Goal: Information Seeking & Learning: Learn about a topic

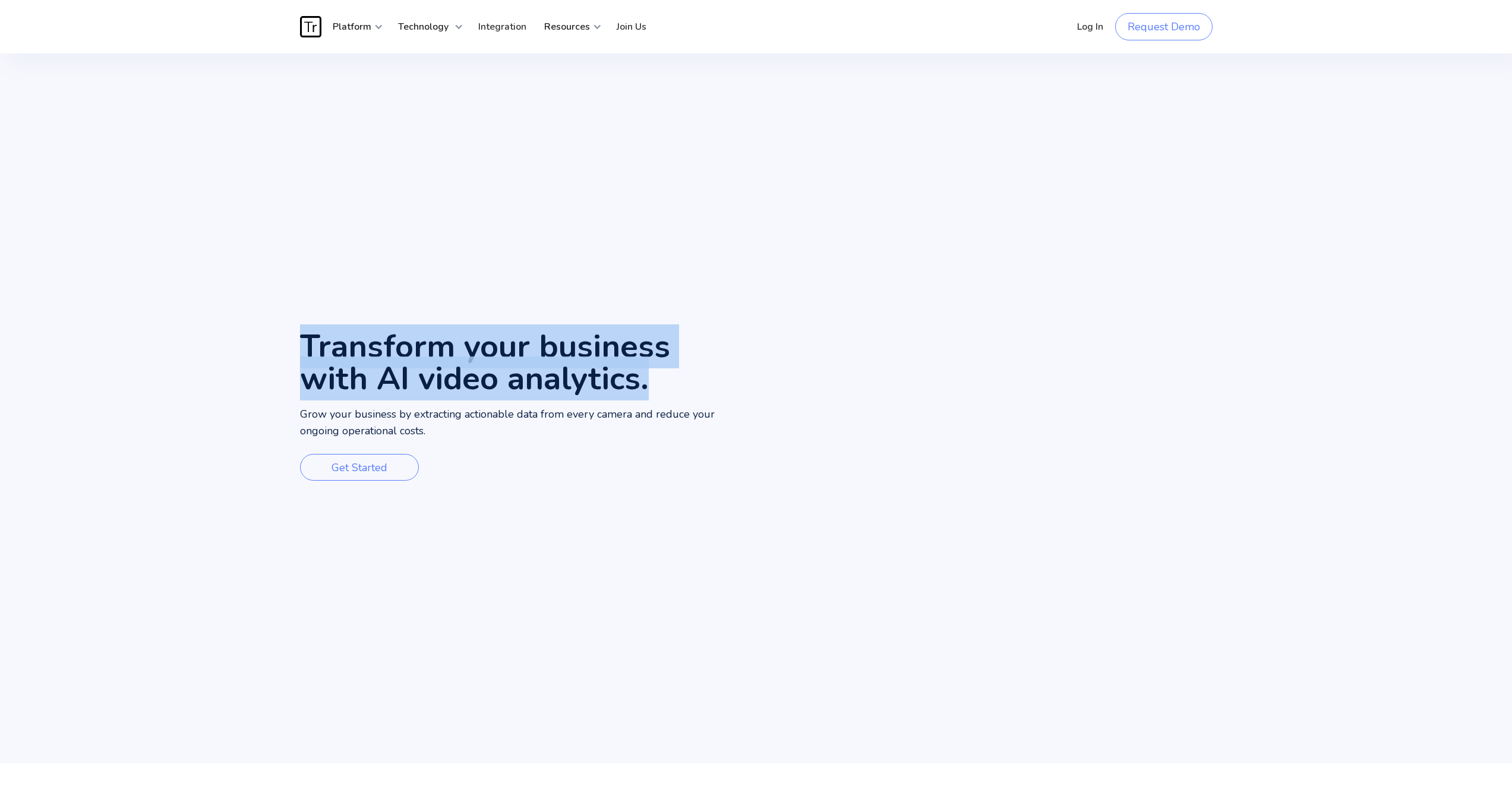
drag, startPoint x: 307, startPoint y: 349, endPoint x: 594, endPoint y: 394, distance: 290.5
click at [594, 394] on h1 "Transform your business with AI video analytics." at bounding box center [528, 362] width 456 height 64
drag, startPoint x: 478, startPoint y: 431, endPoint x: 257, endPoint y: 341, distance: 238.6
click at [257, 341] on div "Transform your business with AI video analytics. Grow your business by extracti…" at bounding box center [756, 408] width 1512 height 710
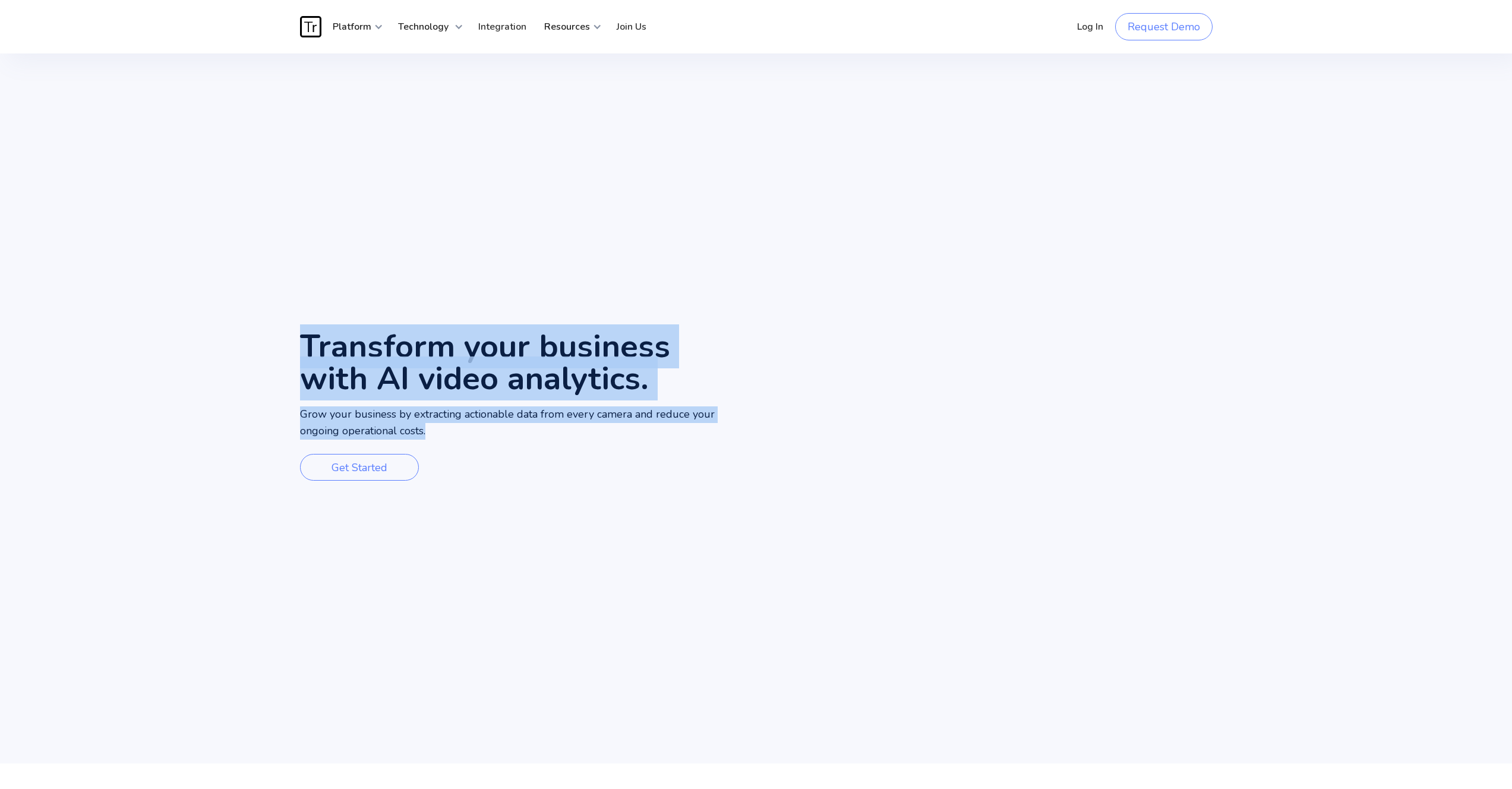
click at [257, 341] on div "Transform your business with AI video analytics. Grow your business by extracti…" at bounding box center [756, 408] width 1512 height 710
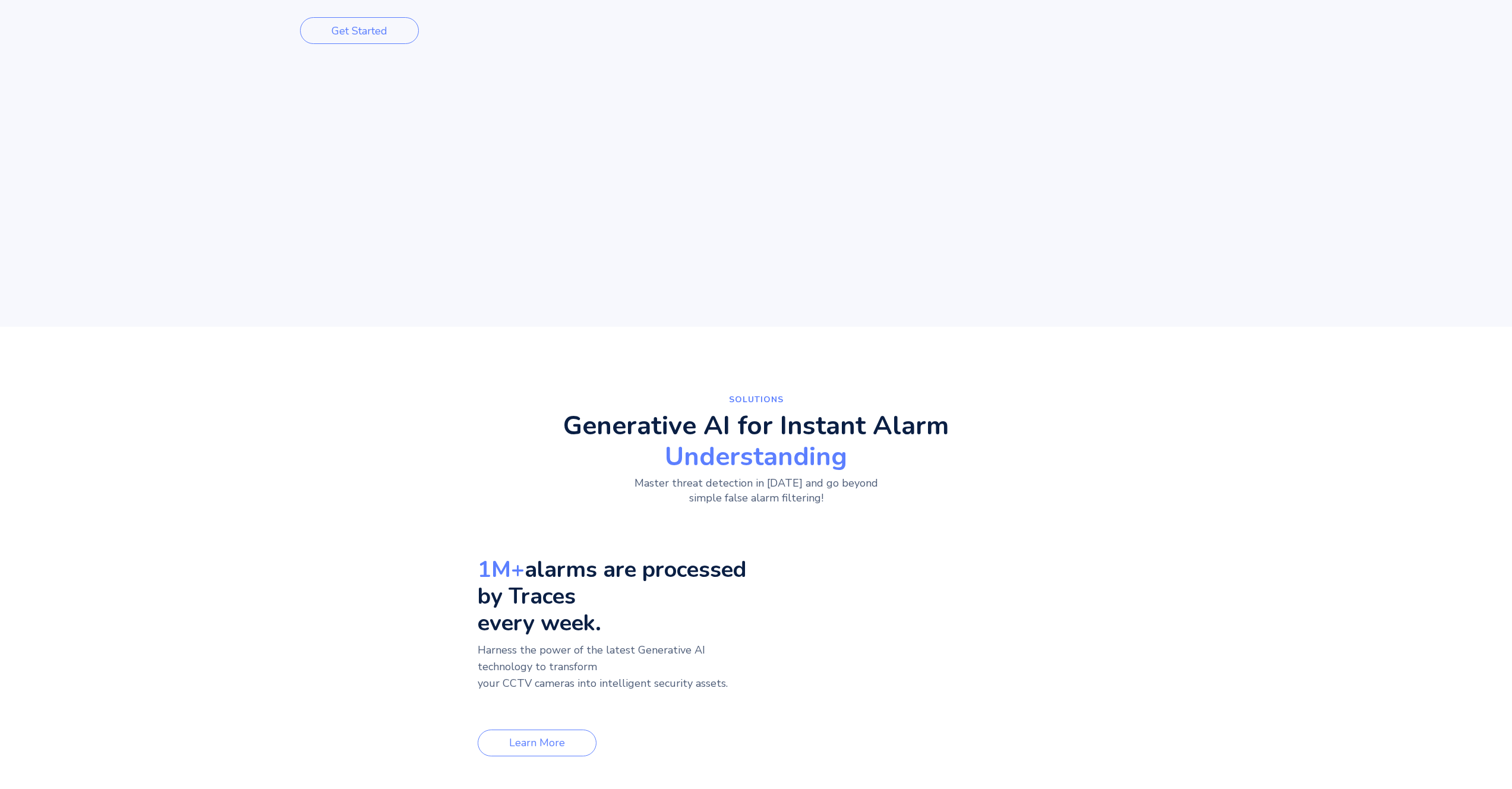
scroll to position [544, 0]
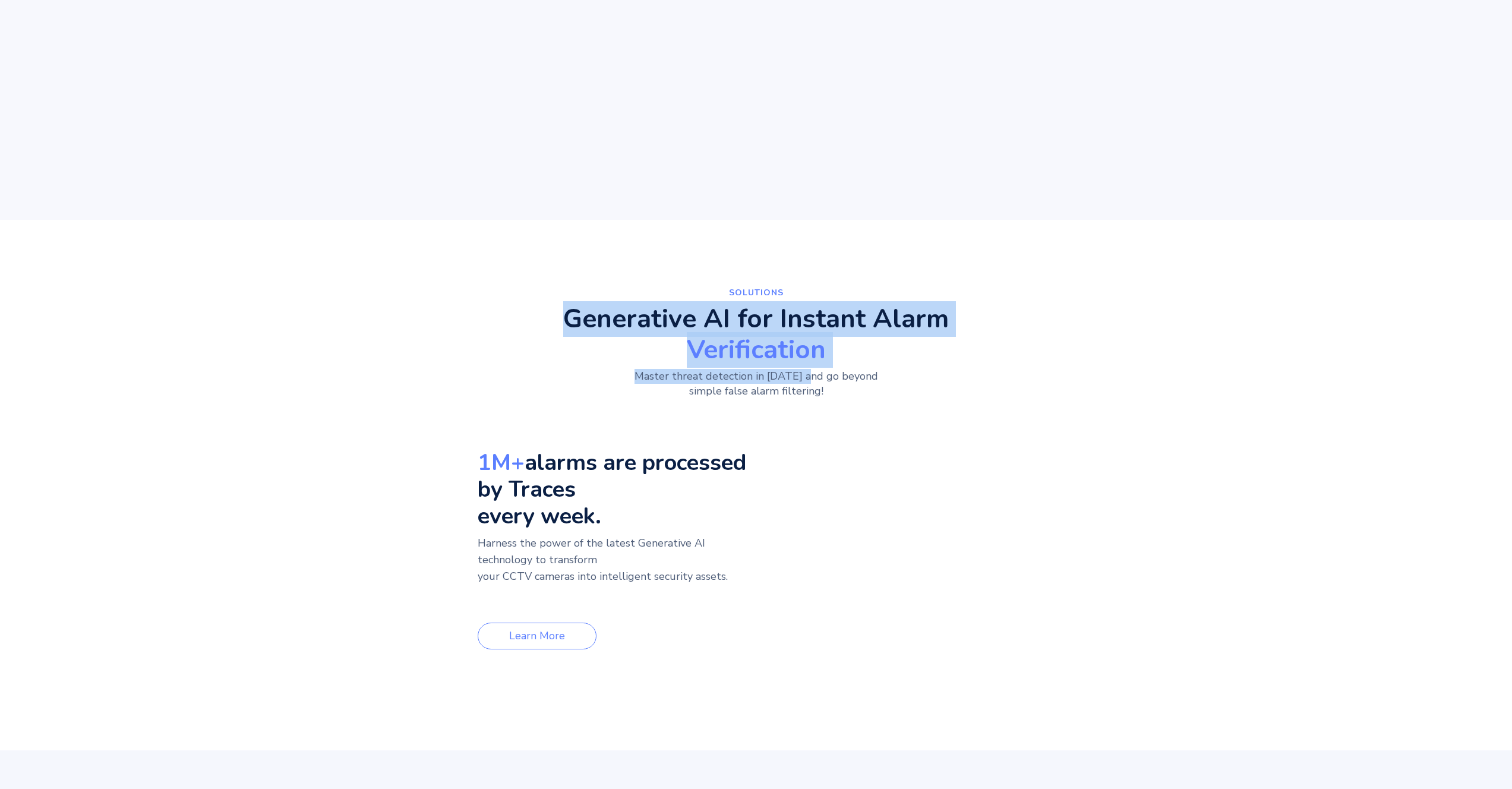
drag, startPoint x: 627, startPoint y: 348, endPoint x: 815, endPoint y: 378, distance: 190.4
click at [815, 378] on div "SolutionS Generative AI for Instant Alarm Verification Master threat detection …" at bounding box center [756, 467] width 913 height 364
click at [815, 378] on p "Master threat detection in 2024 and go beyond simple false alarm filtering!" at bounding box center [756, 384] width 267 height 30
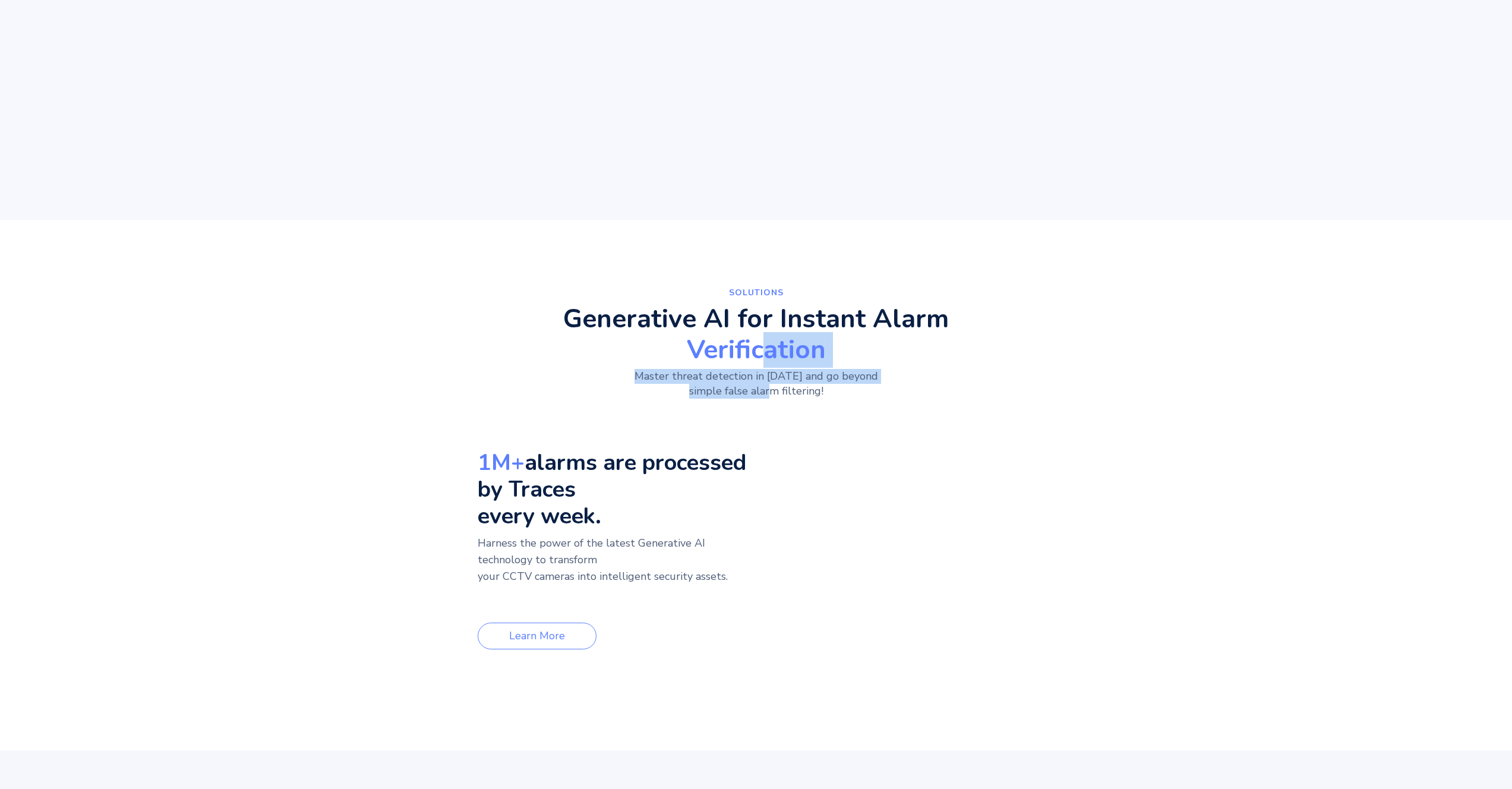
drag, startPoint x: 773, startPoint y: 393, endPoint x: 770, endPoint y: 344, distance: 49.1
click at [770, 344] on div "SolutionS Generative AI for Instant Alarm Verification Master threat detection …" at bounding box center [755, 346] width 385 height 123
click at [770, 344] on span "Verification" at bounding box center [755, 350] width 385 height 26
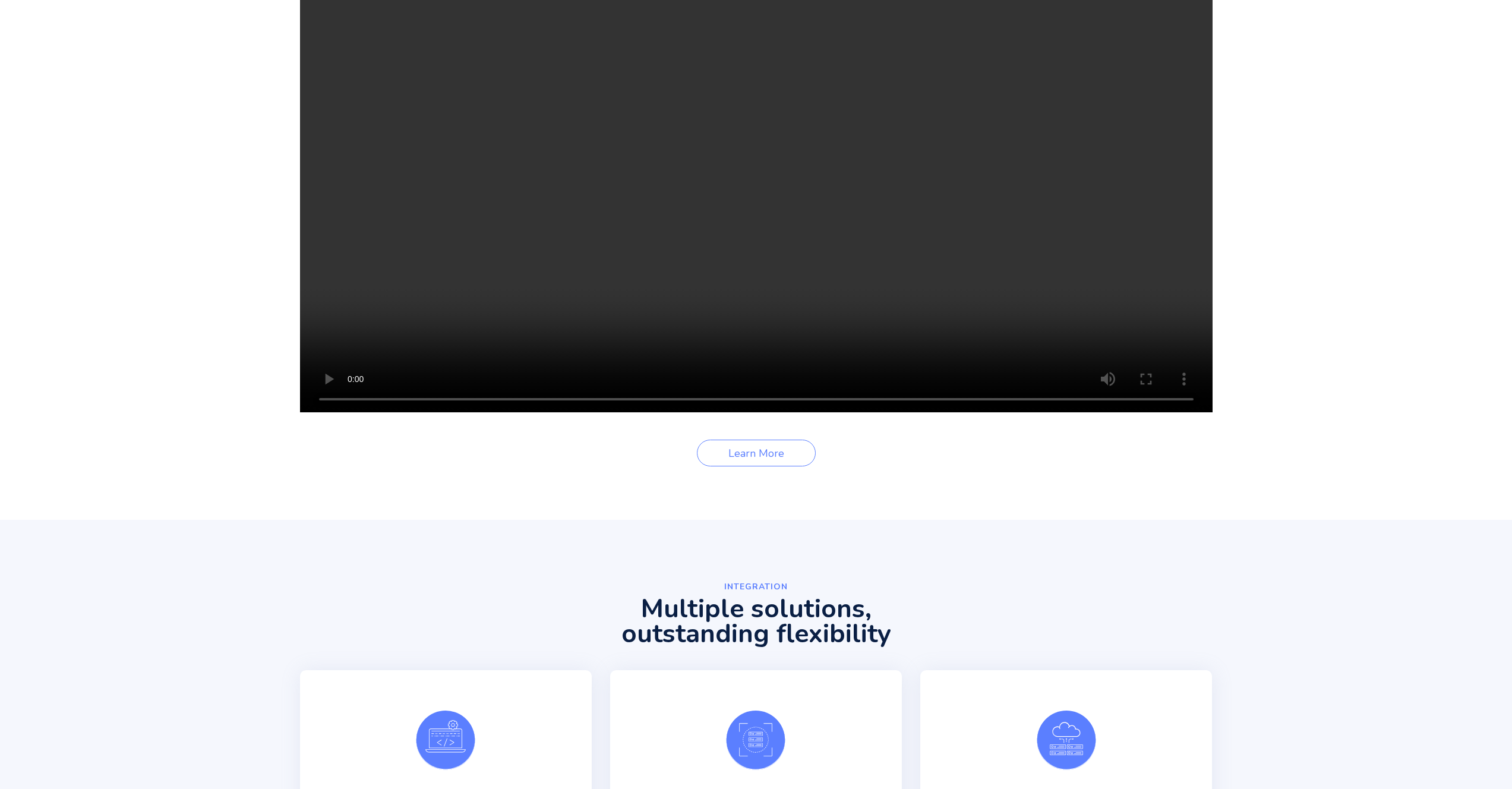
scroll to position [0, 0]
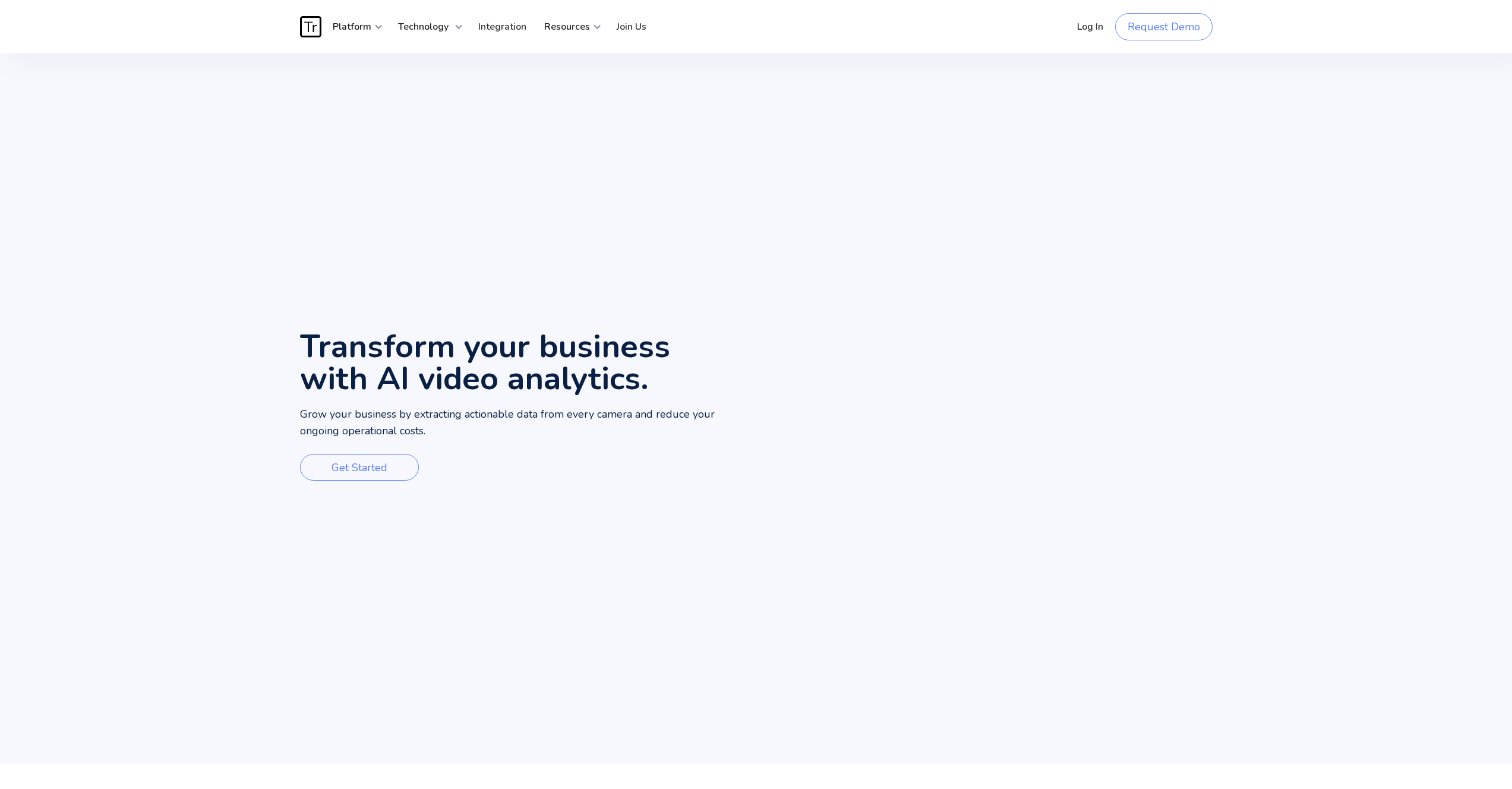
click at [443, 420] on p "Grow your business by extracting actionable data from every camera and reduce y…" at bounding box center [528, 423] width 456 height 33
click at [478, 432] on p "Grow your business by extracting actionable data from every camera and reduce y…" at bounding box center [528, 423] width 456 height 33
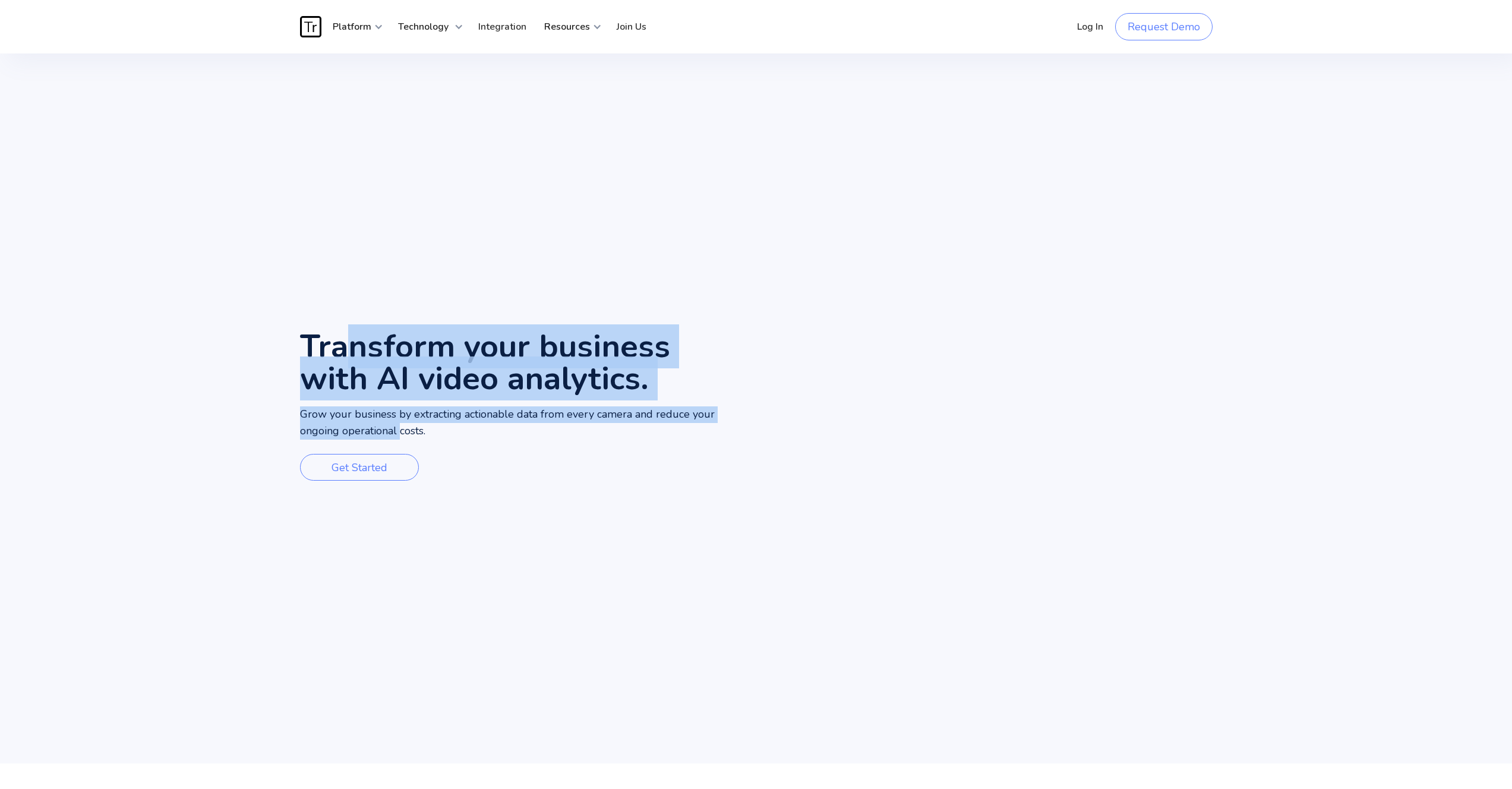
drag, startPoint x: 356, startPoint y: 427, endPoint x: 351, endPoint y: 347, distance: 80.2
click at [351, 347] on div "Transform your business with AI video analytics. Grow your business by extracti…" at bounding box center [528, 408] width 456 height 710
click at [351, 347] on h1 "Transform your business with AI video analytics." at bounding box center [528, 362] width 456 height 64
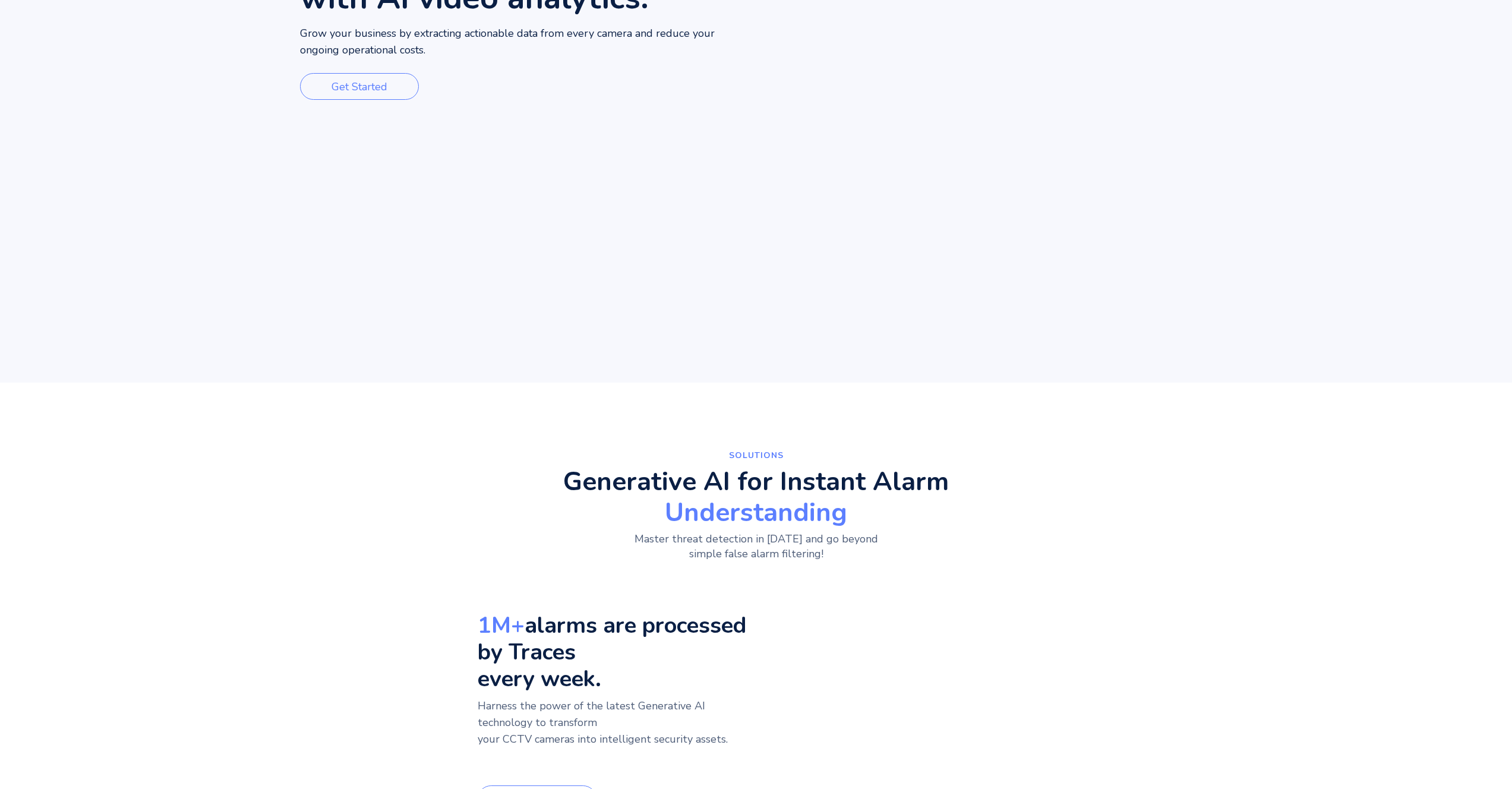
scroll to position [574, 0]
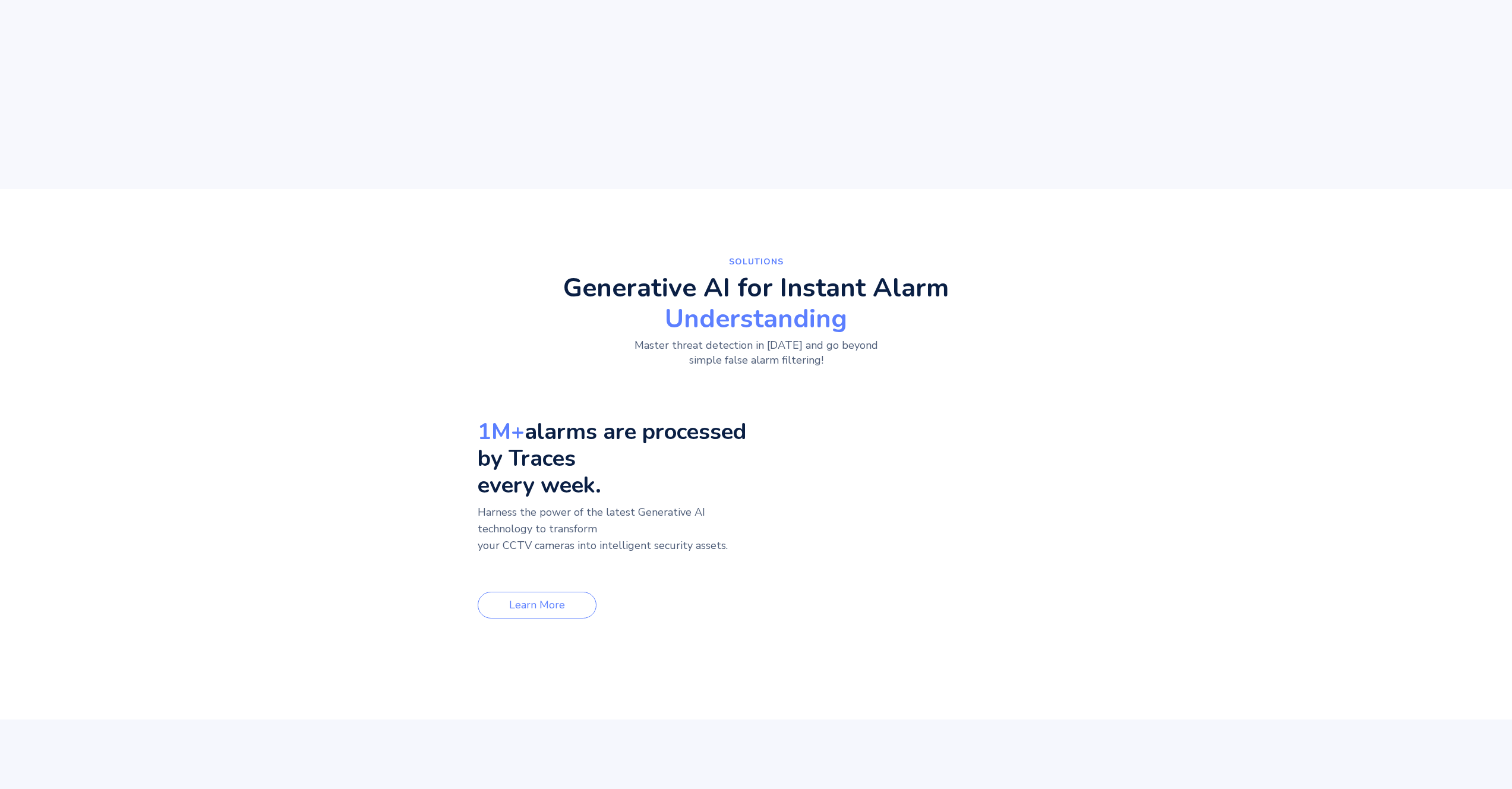
click at [478, 459] on h3 "1M+ alarms are processed by Traces every week." at bounding box center [614, 458] width 273 height 80
click at [501, 505] on p "Harness the power of the latest Generative AI technology to transform your CCTV…" at bounding box center [614, 537] width 273 height 66
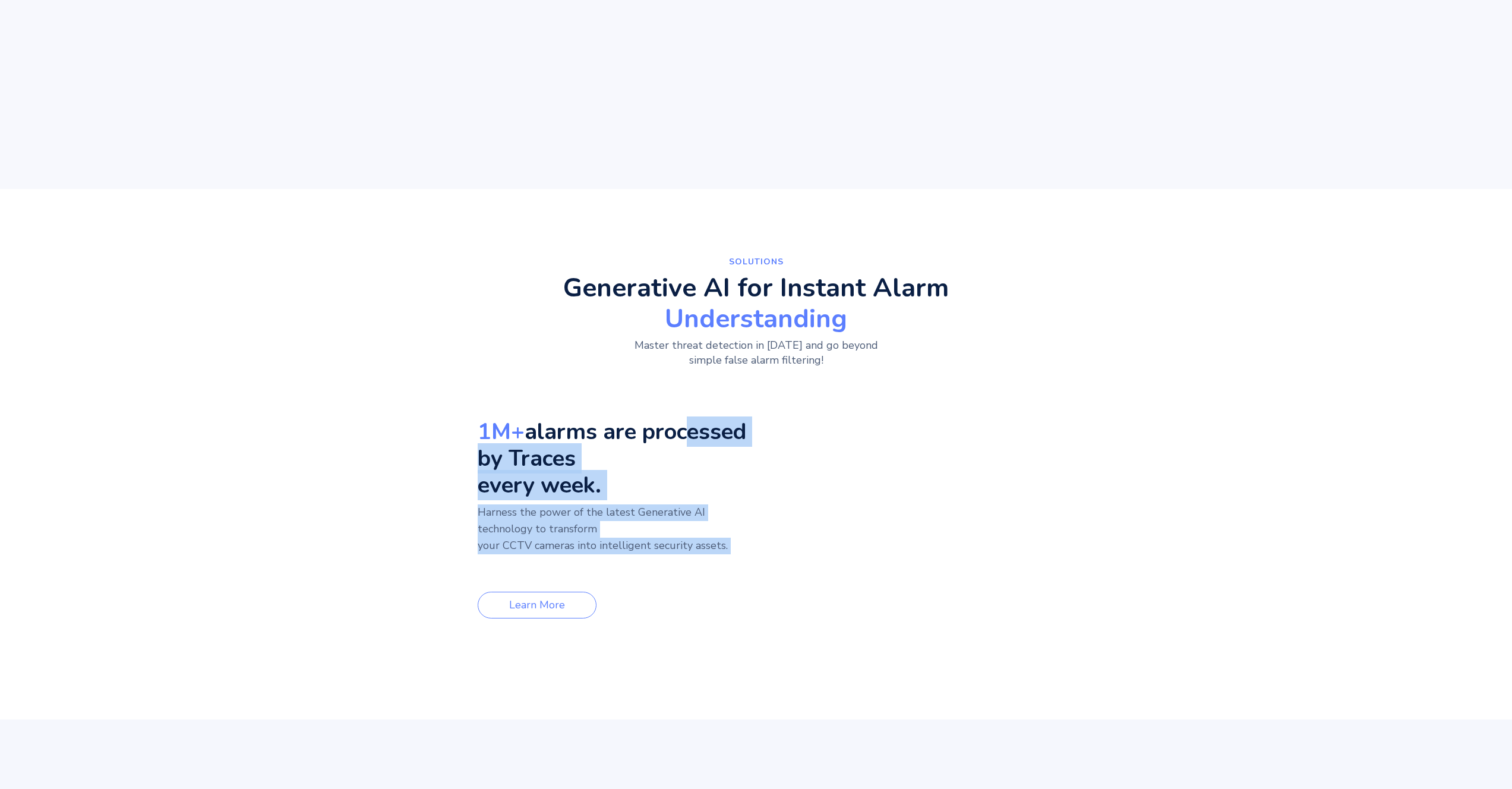
drag, startPoint x: 514, startPoint y: 524, endPoint x: 501, endPoint y: 436, distance: 89.0
click at [501, 436] on div "1M+ alarms are processed by Traces every week. Harness the power of the latest …" at bounding box center [617, 509] width 278 height 218
click at [501, 436] on h3 "1M+ alarms are processed by Traces every week." at bounding box center [614, 458] width 273 height 80
drag, startPoint x: 448, startPoint y: 431, endPoint x: 440, endPoint y: 516, distance: 85.4
click at [478, 516] on div "1M+ alarms are processed by Traces every week. Harness the power of the latest …" at bounding box center [617, 509] width 278 height 218
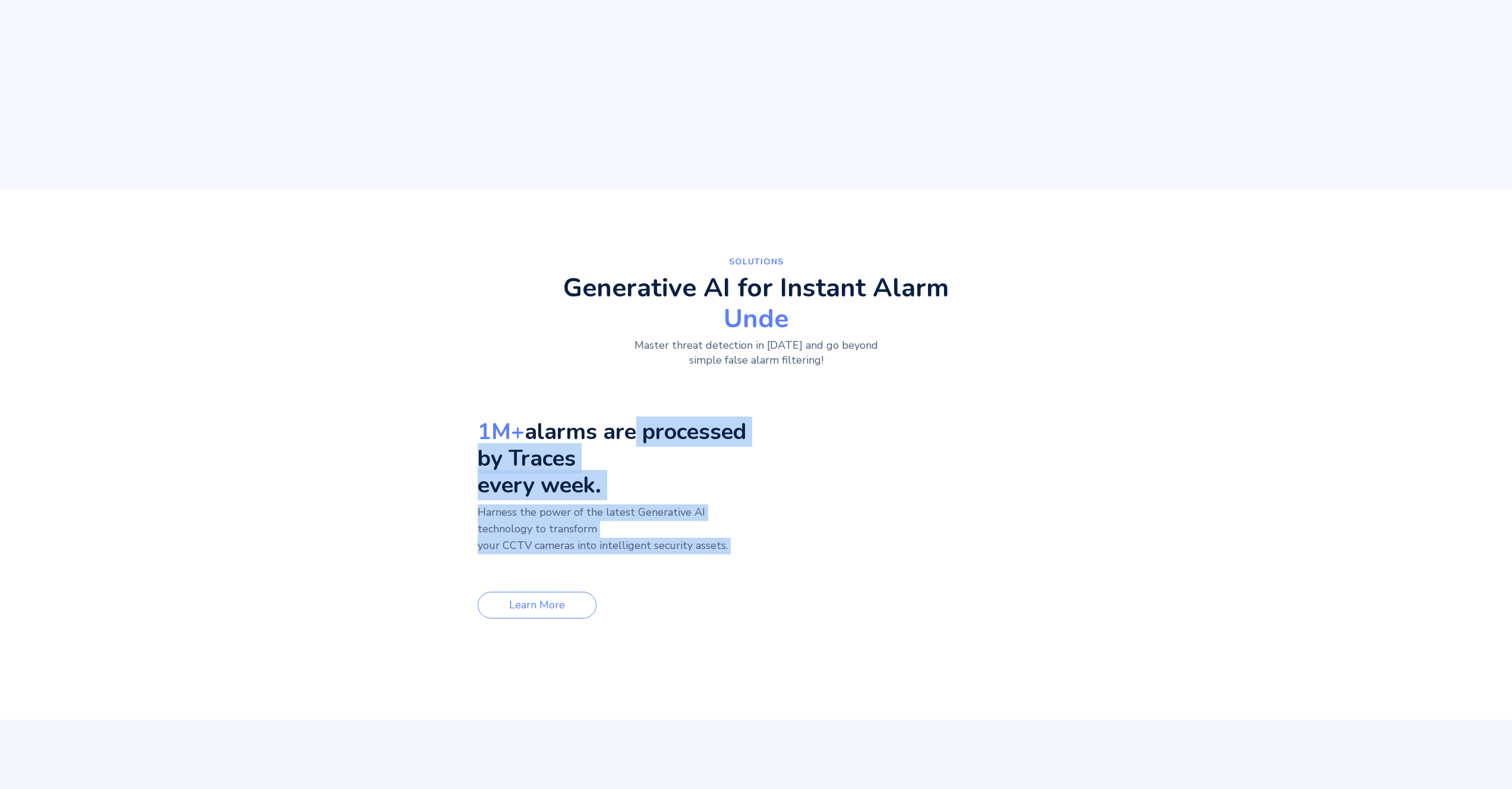
click at [478, 468] on h3 "1M+ alarms are processed by Traces every week." at bounding box center [614, 458] width 273 height 80
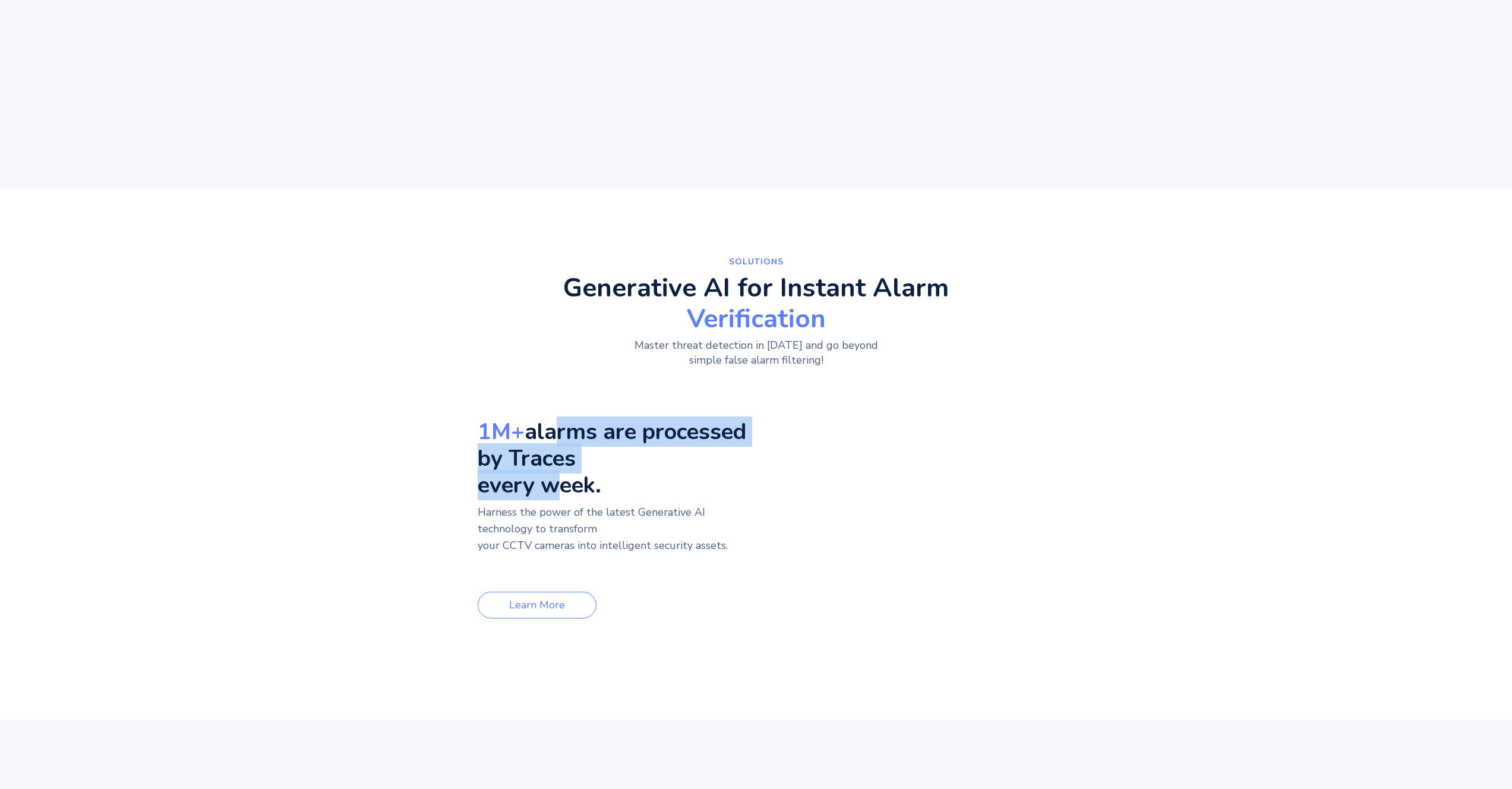
drag, startPoint x: 383, startPoint y: 467, endPoint x: 378, endPoint y: 438, distance: 29.4
click at [478, 438] on h3 "1M+ alarms are processed by Traces every week." at bounding box center [614, 458] width 273 height 80
drag, startPoint x: 383, startPoint y: 433, endPoint x: 385, endPoint y: 498, distance: 65.0
click at [478, 498] on div "1M+ alarms are processed by Traces every week. Harness the power of the latest …" at bounding box center [617, 509] width 278 height 218
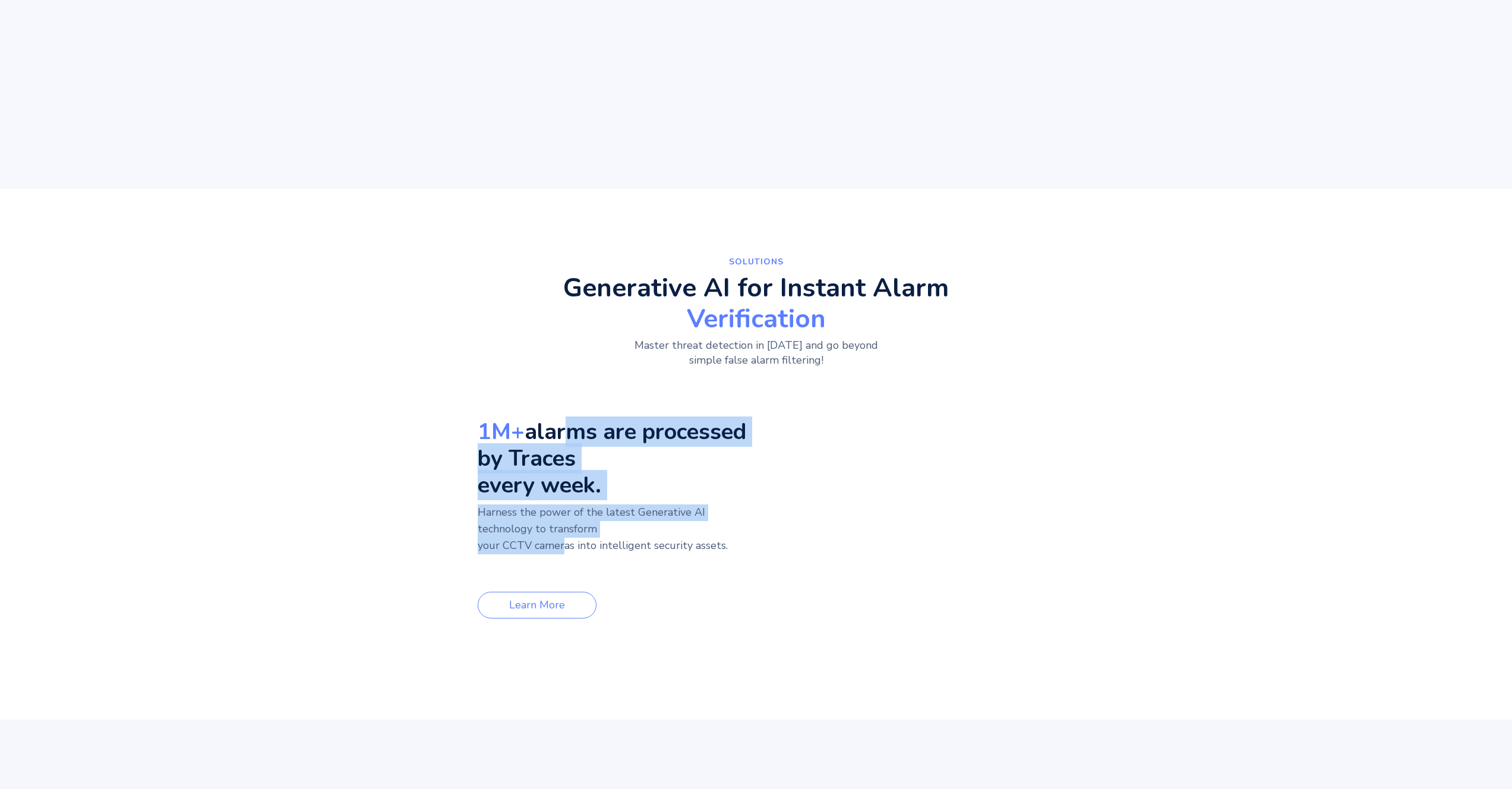
click at [478, 504] on p "Harness the power of the latest Generative AI technology to transform your CCTV…" at bounding box center [614, 537] width 273 height 66
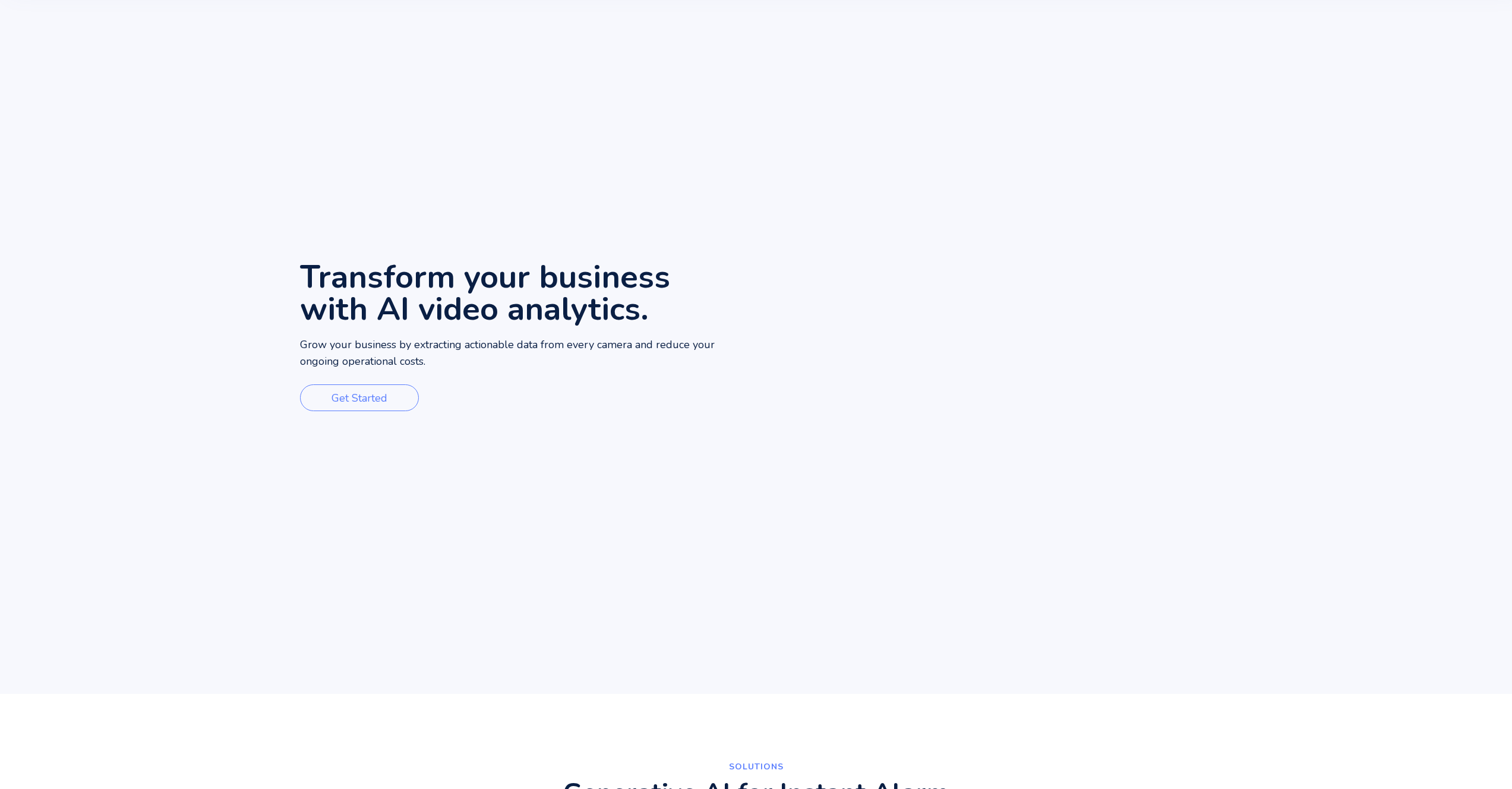
scroll to position [0, 0]
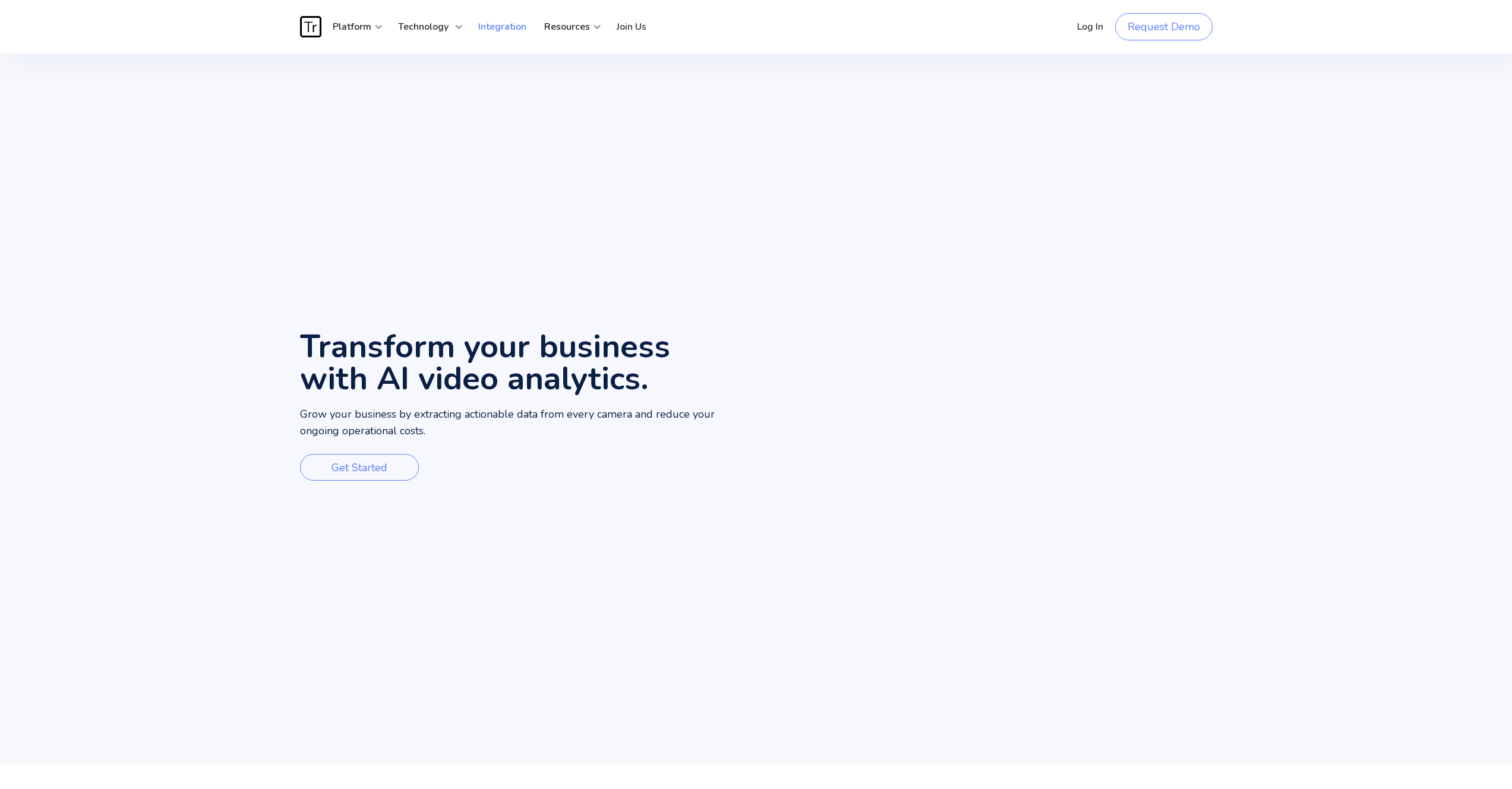
click at [519, 28] on link "Integration" at bounding box center [502, 27] width 66 height 36
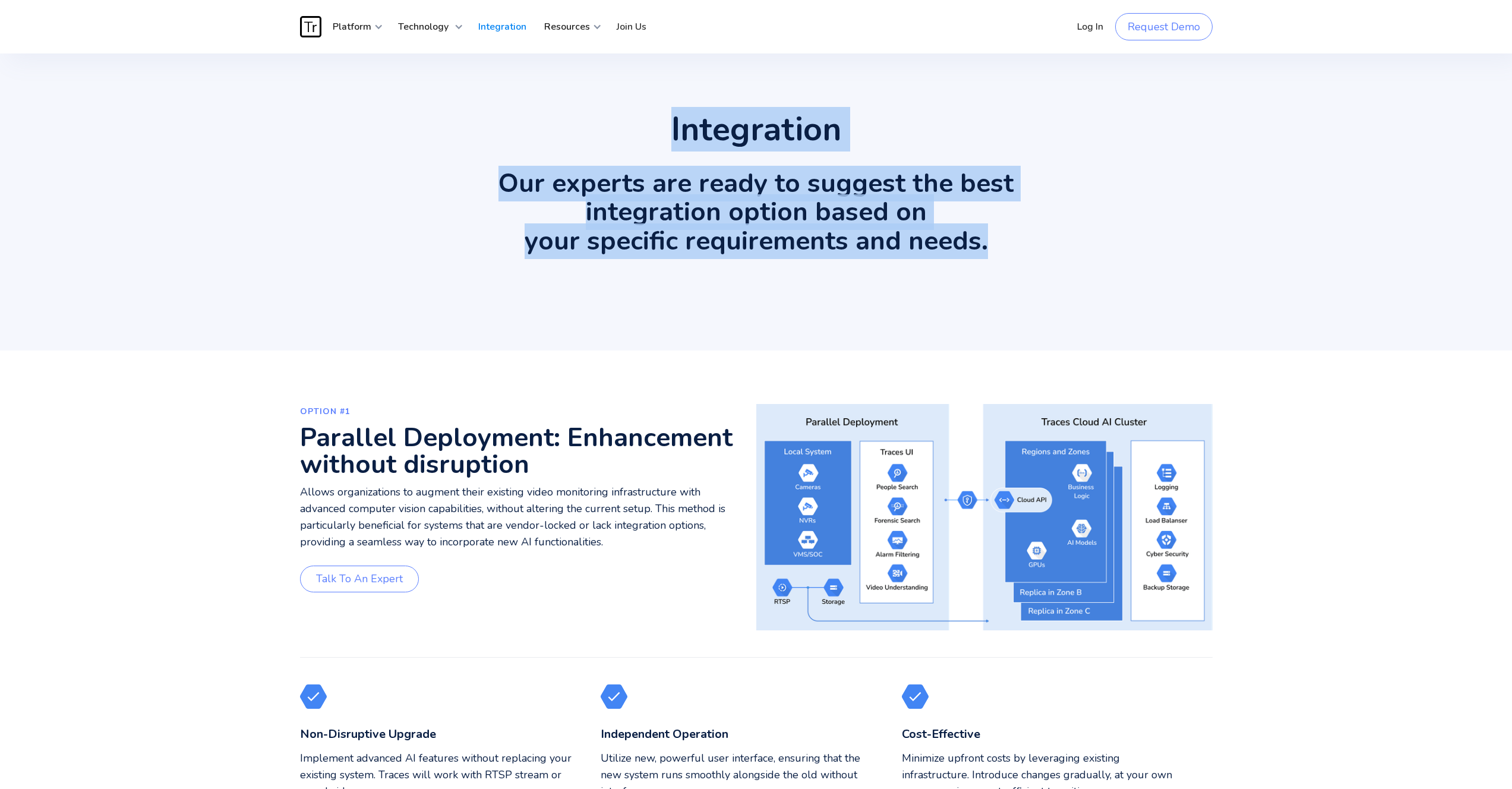
drag, startPoint x: 672, startPoint y: 123, endPoint x: 742, endPoint y: 276, distance: 168.3
click at [742, 276] on div "Integration Our experts are ready to suggest the best integration option based …" at bounding box center [756, 202] width 713 height 178
drag, startPoint x: 723, startPoint y: 237, endPoint x: 721, endPoint y: 142, distance: 95.0
click at [721, 142] on div "Integration Our experts are ready to suggest the best integration option based …" at bounding box center [756, 202] width 713 height 178
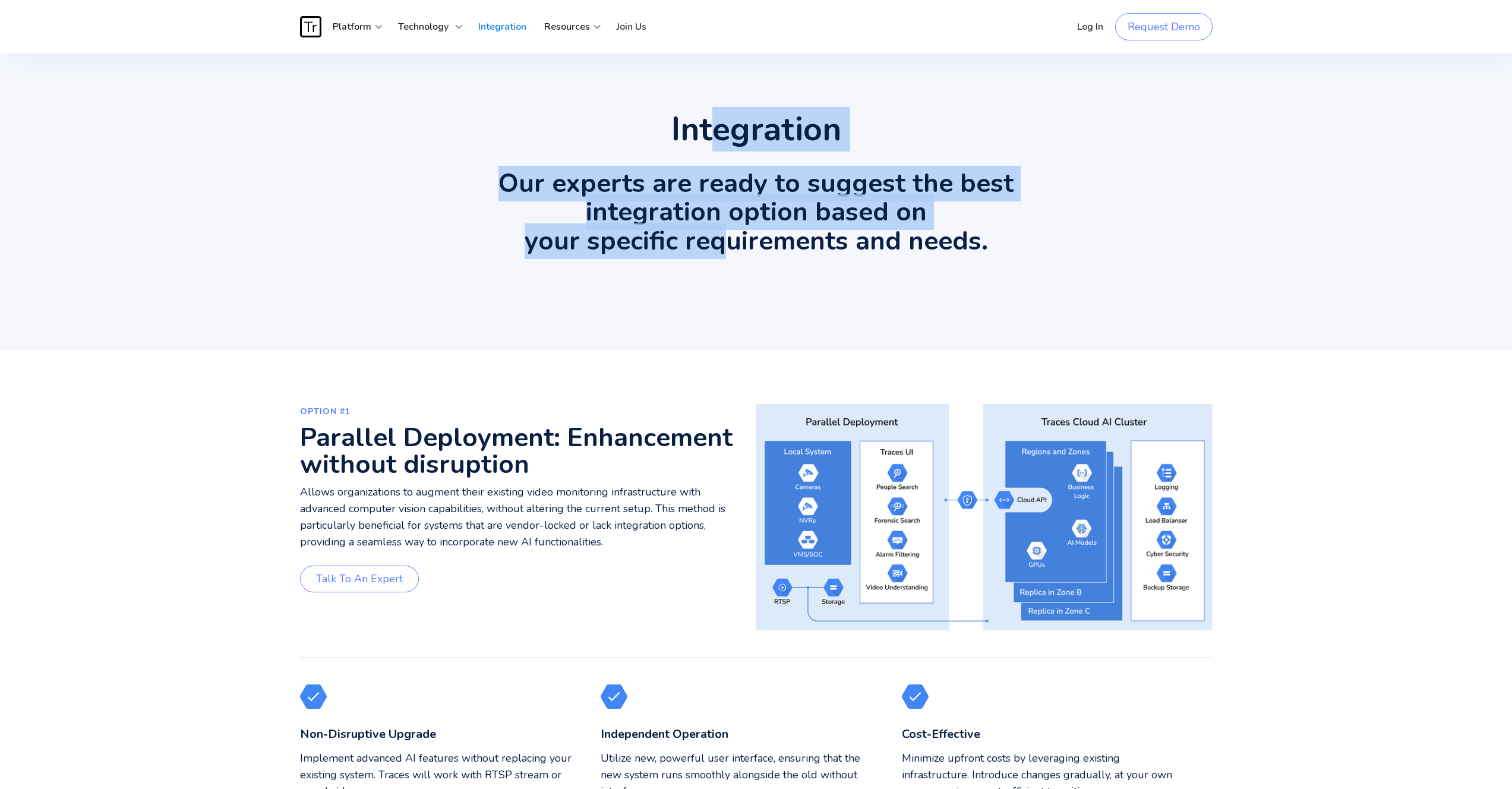
click at [721, 142] on h1 "Integration" at bounding box center [756, 129] width 170 height 33
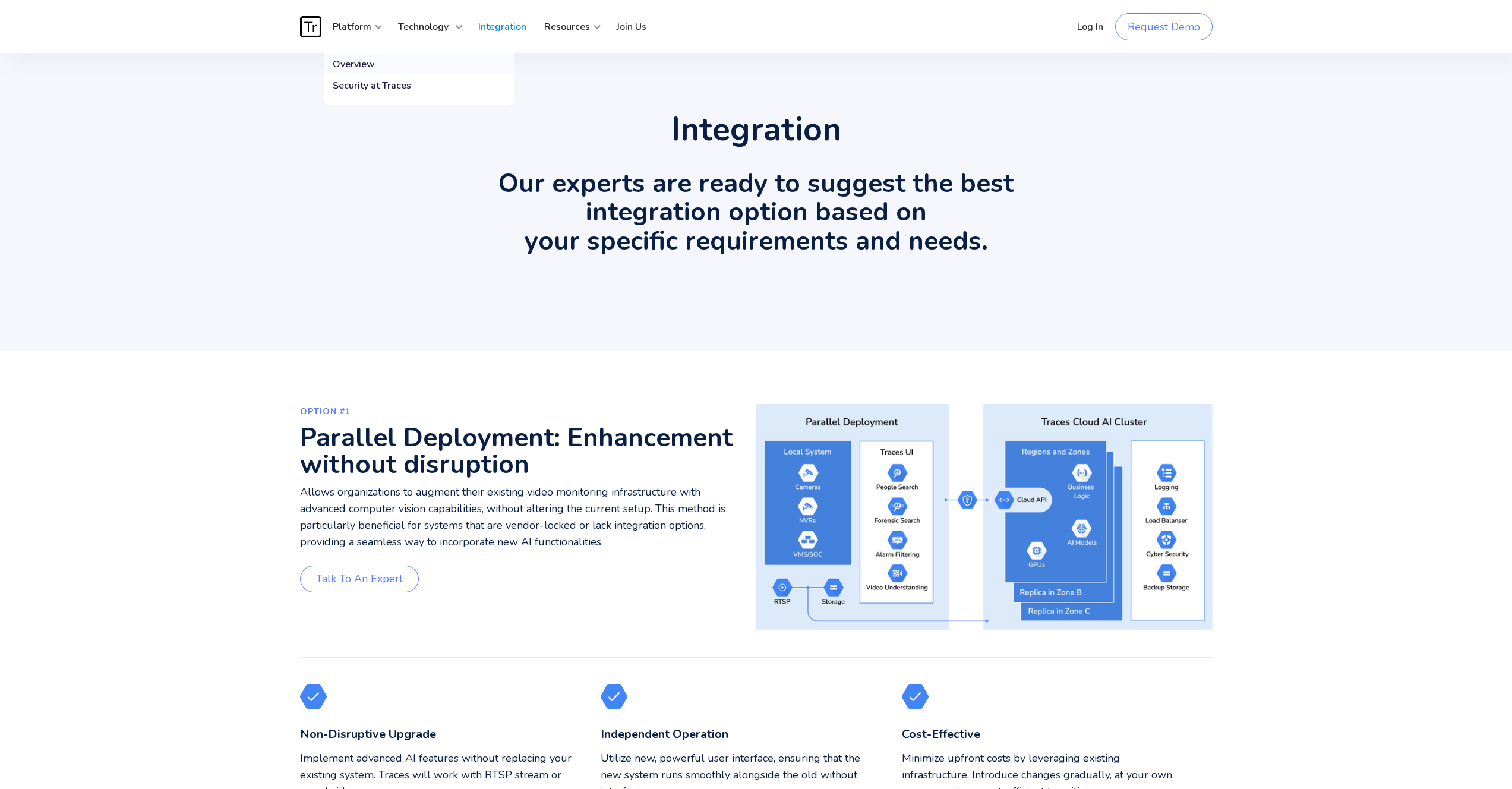
click at [350, 59] on div "Overview" at bounding box center [354, 64] width 42 height 12
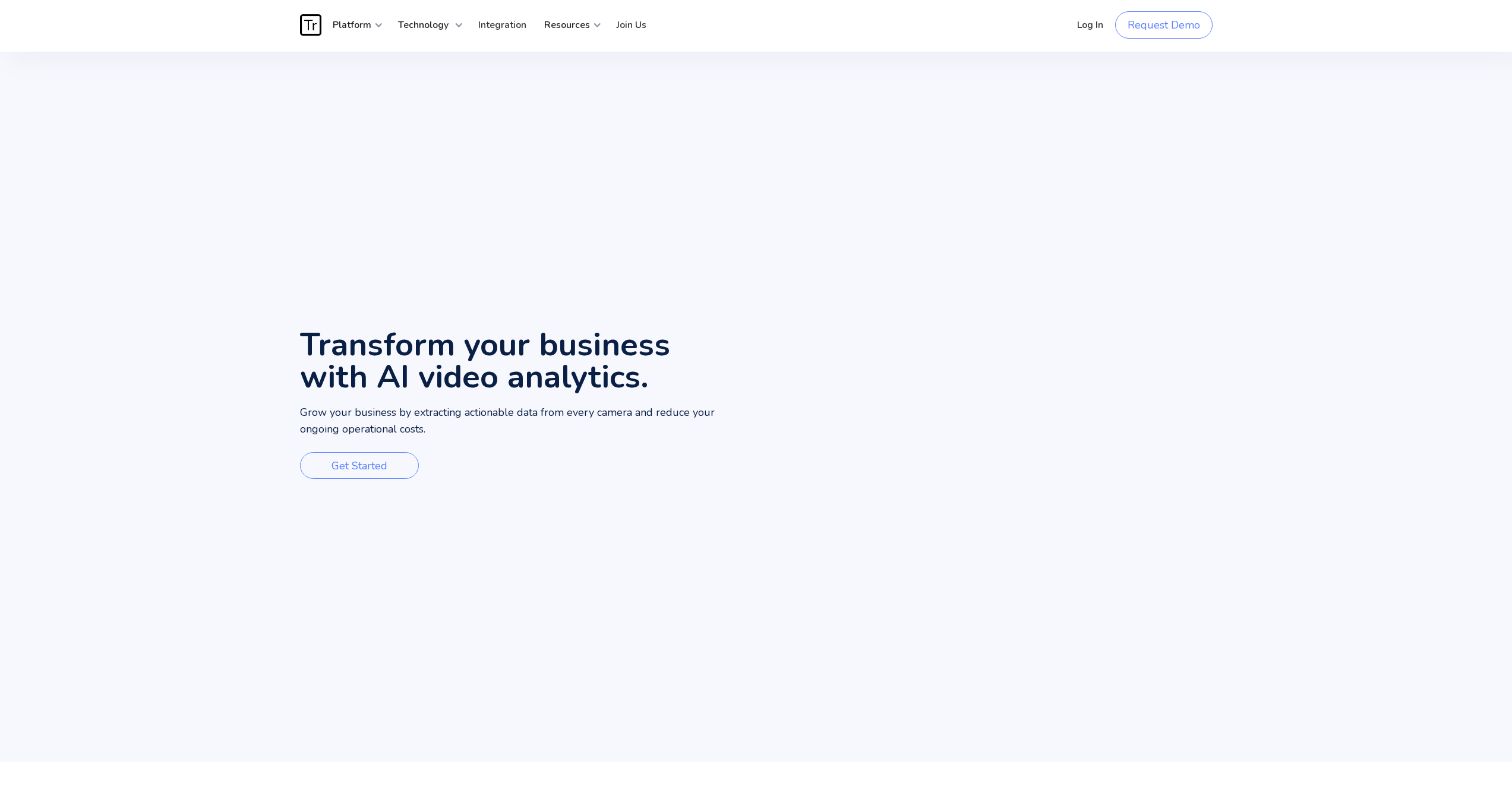
scroll to position [2, 0]
click at [353, 19] on strong "Platform" at bounding box center [352, 25] width 39 height 13
click at [354, 81] on div "Security at Traces" at bounding box center [372, 83] width 78 height 12
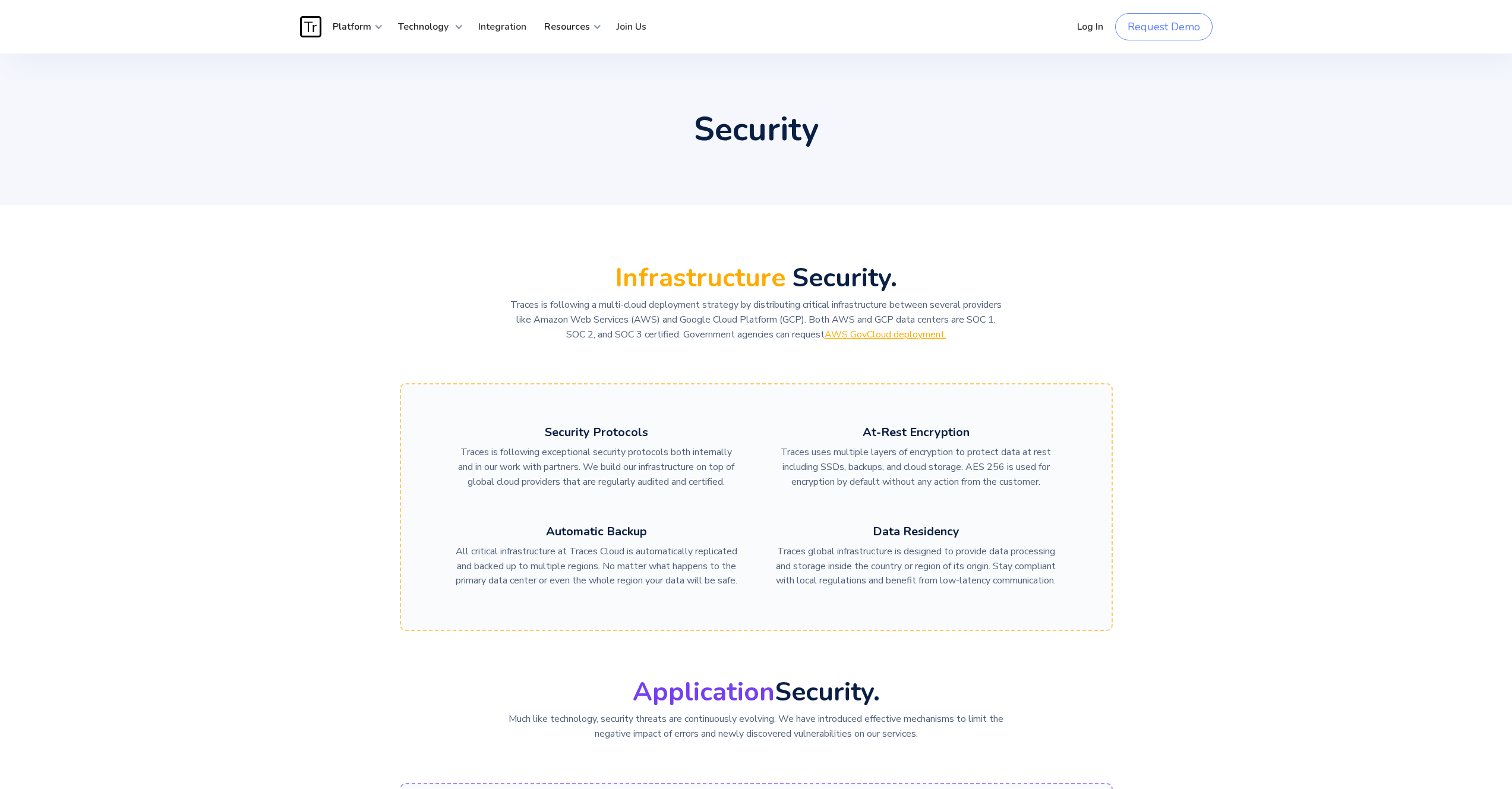
click at [491, 299] on div "Infrastructure Security. Traces is following a multi-cloud deployment strategy …" at bounding box center [756, 441] width 713 height 378
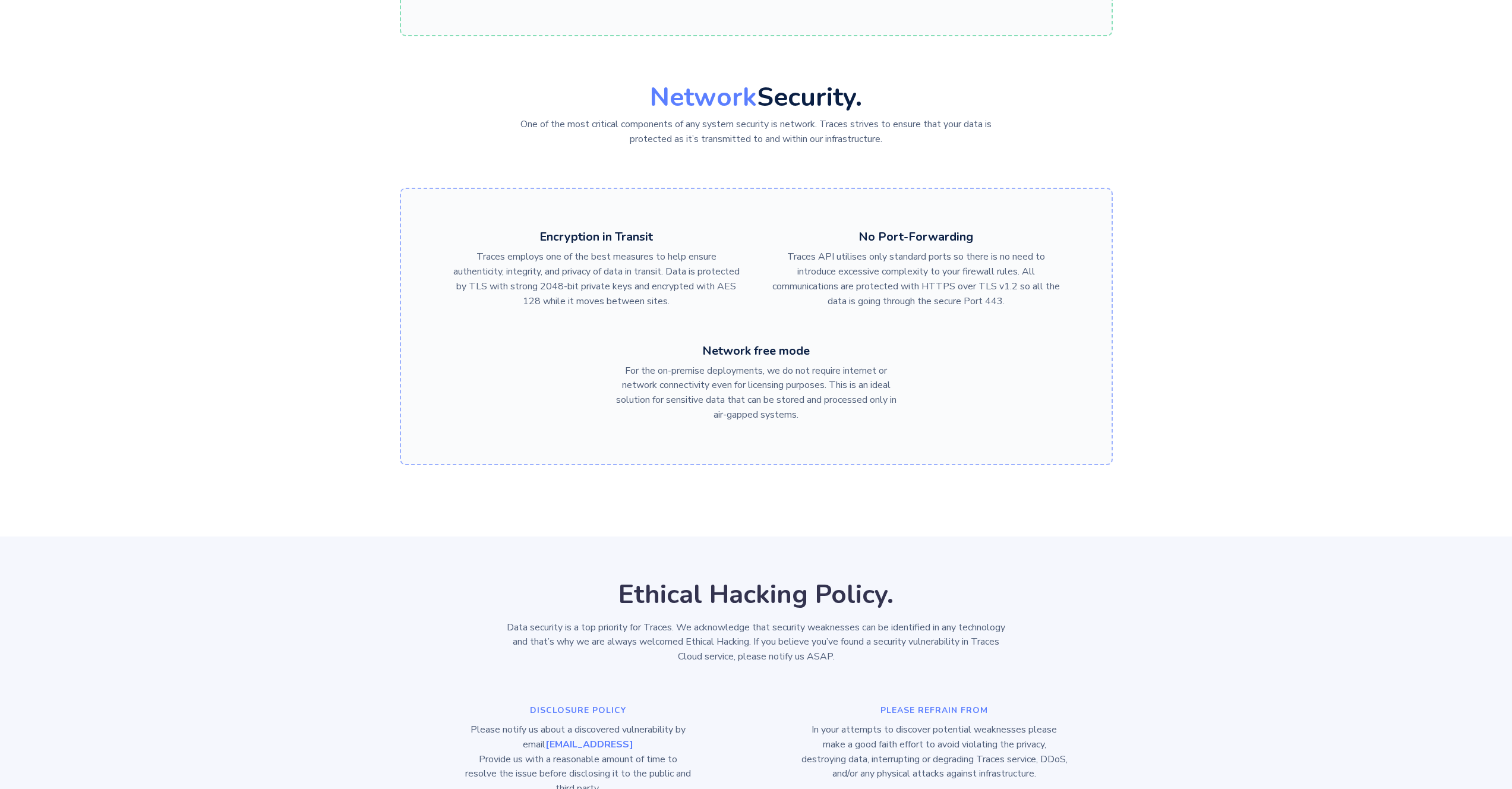
scroll to position [1663, 0]
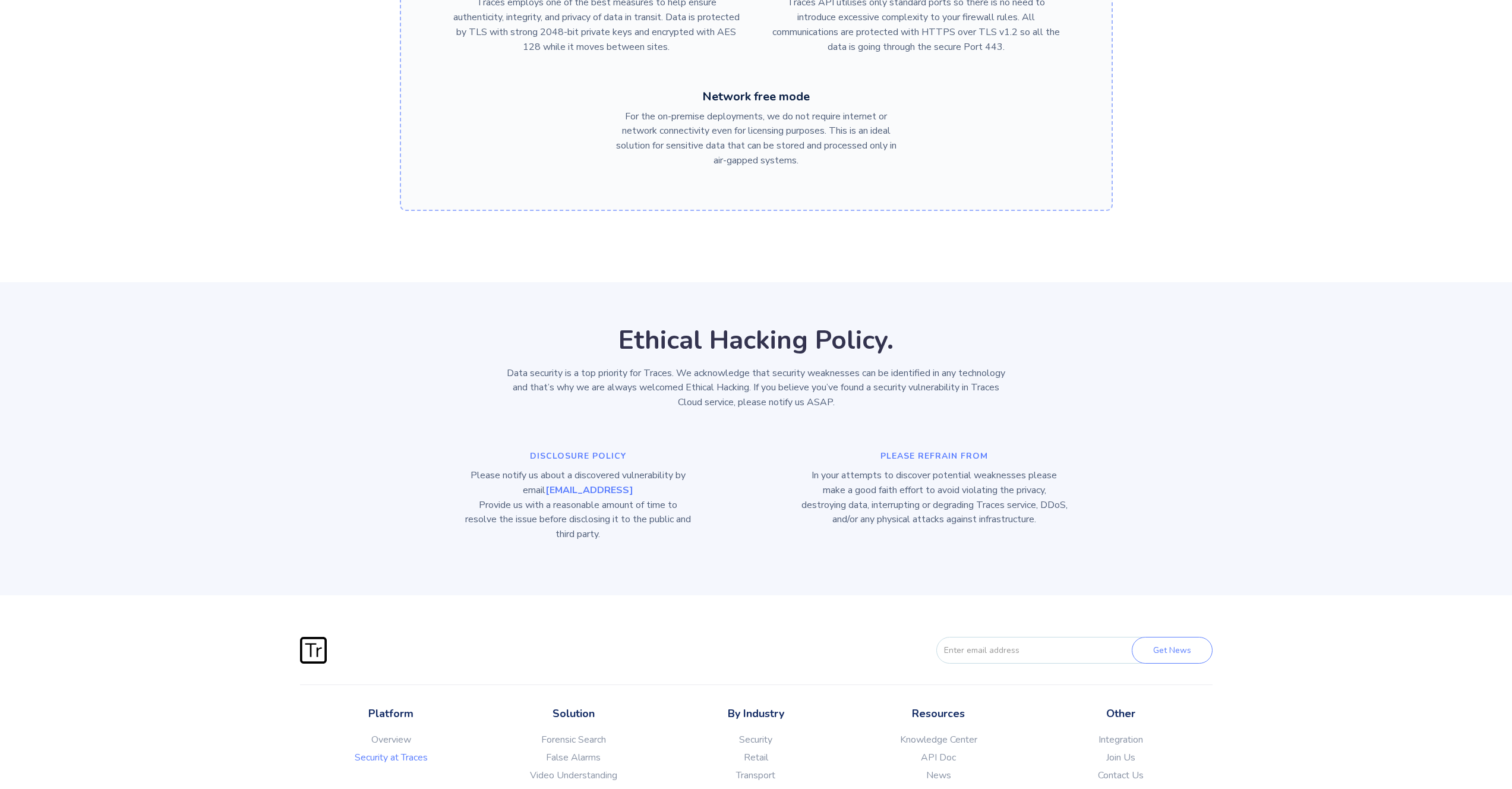
click at [534, 348] on div "Ethical Hacking Policy. Data security is a top priority for Traces. We acknowle…" at bounding box center [756, 373] width 499 height 86
